Goal: Information Seeking & Learning: Learn about a topic

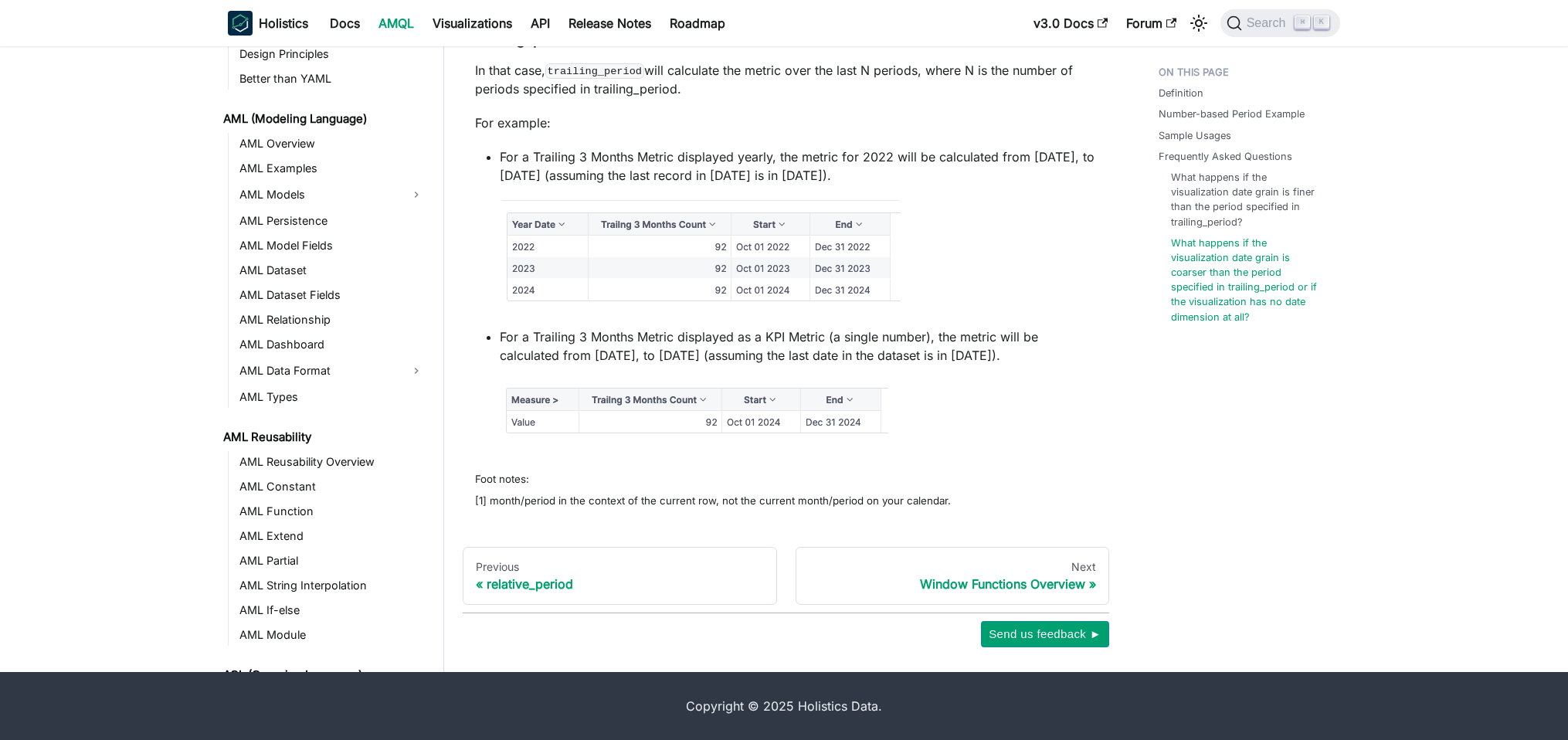
scroll to position [1547, 0]
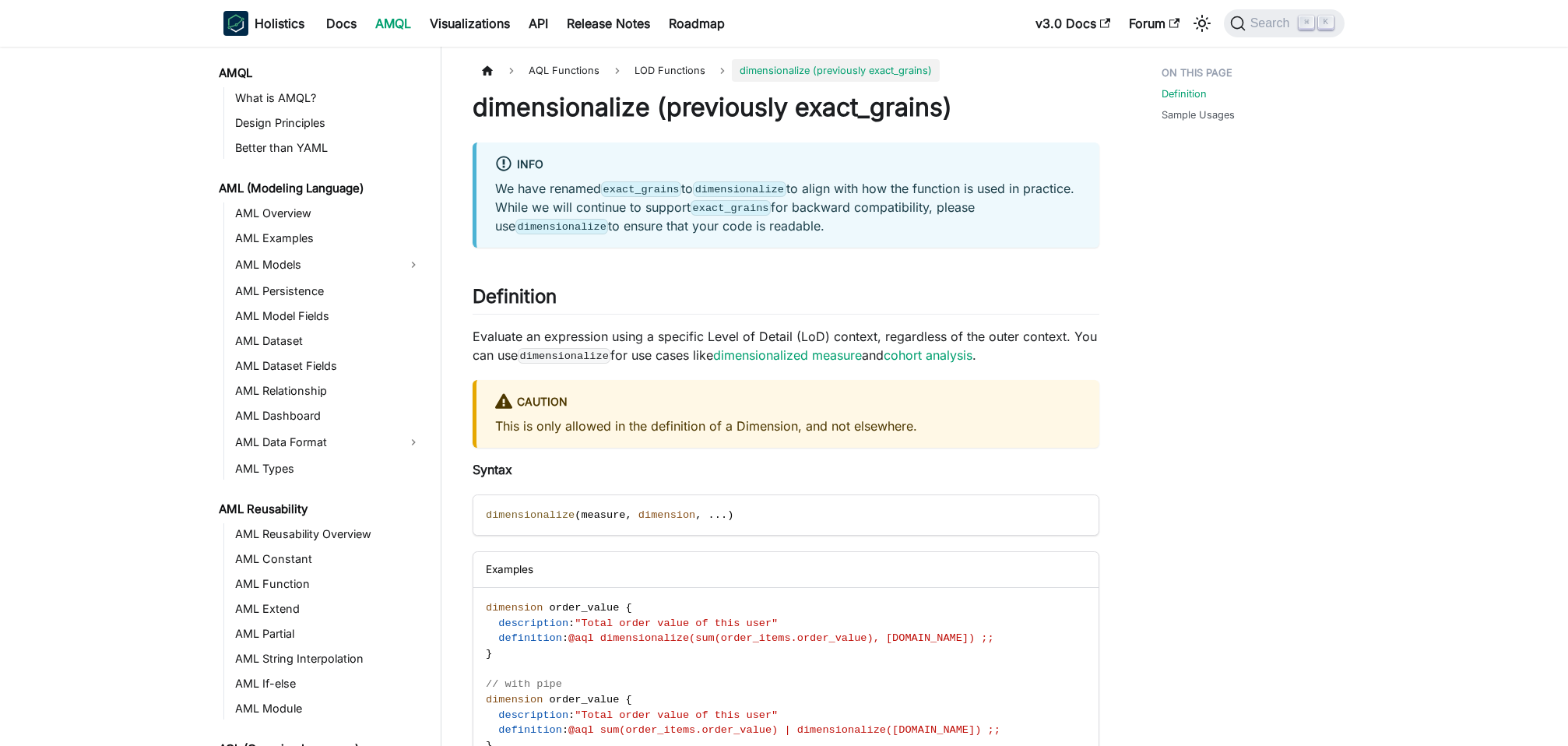
scroll to position [975, 0]
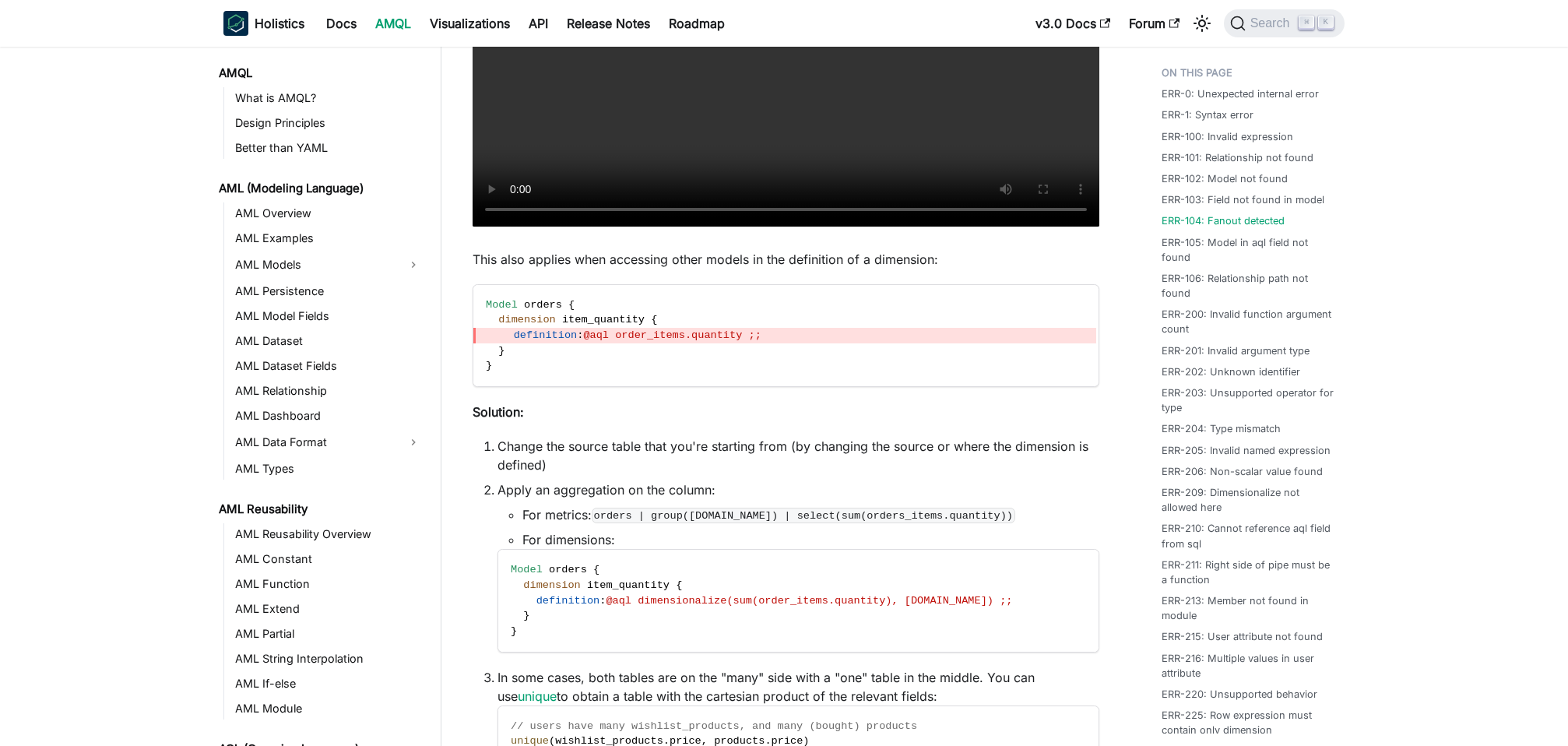
scroll to position [562, 0]
